Goal: Information Seeking & Learning: Learn about a topic

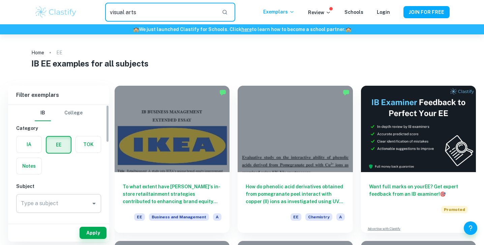
type input "visual arts"
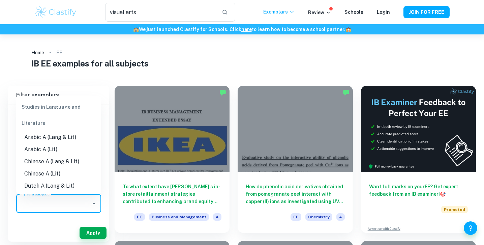
click at [52, 202] on div "Type a subject Type a subject" at bounding box center [58, 203] width 85 height 19
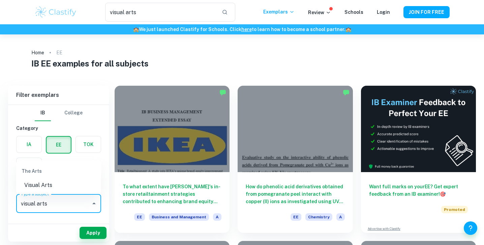
type input "visual arts"
click at [87, 233] on button "Apply" at bounding box center [93, 233] width 27 height 12
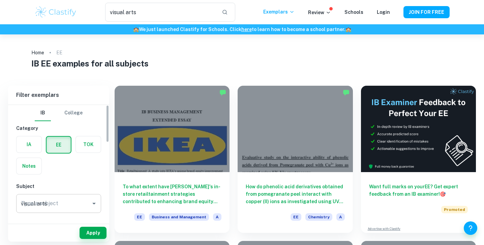
click at [68, 206] on input "visual arts" at bounding box center [53, 203] width 69 height 13
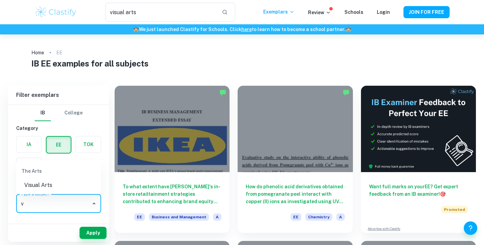
type input "vi"
click at [47, 184] on li "Visual Arts" at bounding box center [58, 185] width 85 height 12
click at [87, 229] on button "Apply" at bounding box center [93, 233] width 27 height 12
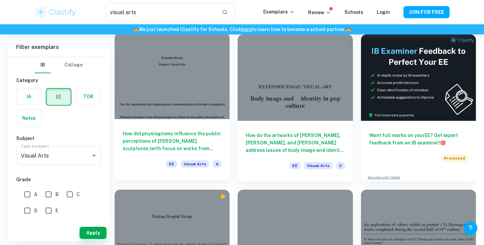
scroll to position [49, 0]
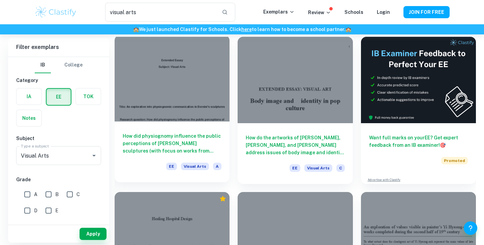
click at [195, 84] on div at bounding box center [172, 78] width 115 height 86
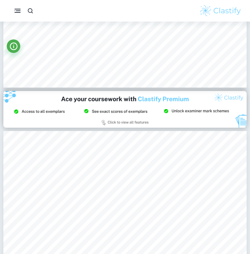
scroll to position [4403, 0]
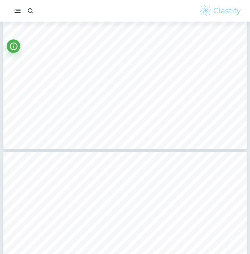
type input "18"
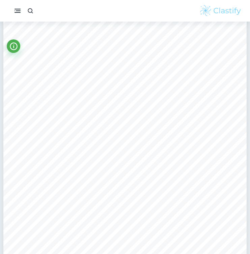
scroll to position [5579, 0]
